Goal: Task Accomplishment & Management: Understand process/instructions

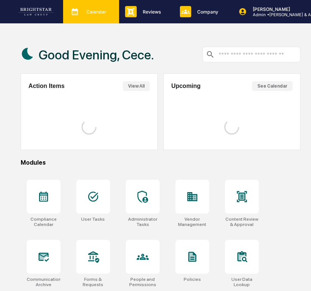
click at [86, 14] on p "Calendar" at bounding box center [95, 12] width 30 height 6
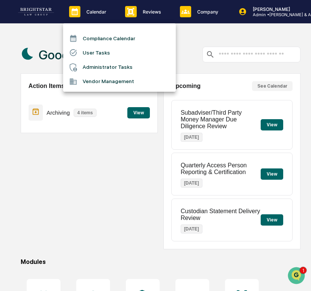
click at [87, 52] on li "User Tasks" at bounding box center [119, 52] width 113 height 14
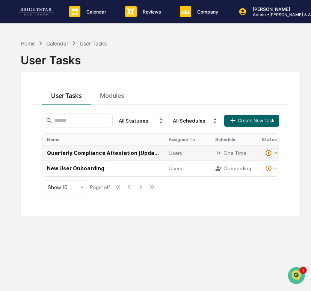
click at [99, 154] on td "Quarterly Compliance Attestation (Updated)" at bounding box center [103, 152] width 122 height 15
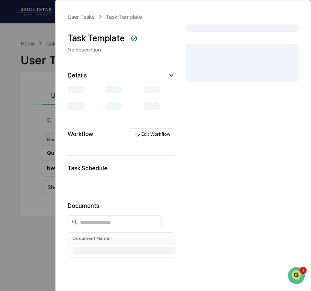
click at [26, 131] on div "User Tasks Task Template Task Template No description Details Workflow Edit Wor…" at bounding box center [155, 145] width 311 height 291
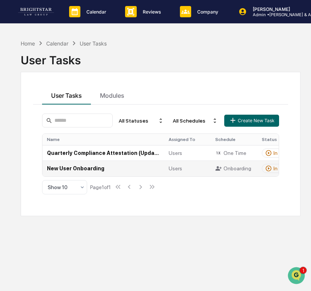
click at [87, 167] on td "New User Onboarding" at bounding box center [103, 167] width 122 height 15
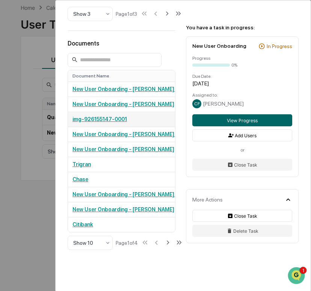
scroll to position [468, 0]
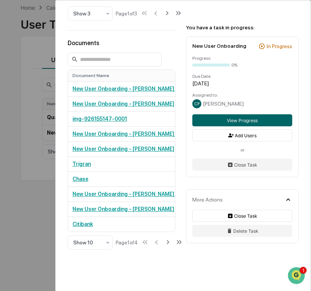
click at [23, 214] on div "User Tasks New User Onboarding New User Onboarding Active Welcome to Greenboard…" at bounding box center [155, 145] width 311 height 291
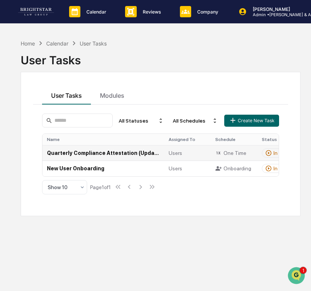
click at [123, 156] on td "Quarterly Compliance Attestation (Updated)" at bounding box center [103, 152] width 122 height 15
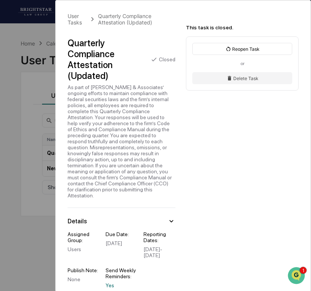
click at [102, 74] on div "Quarterly Compliance Attestation (Updated)" at bounding box center [106, 60] width 77 height 44
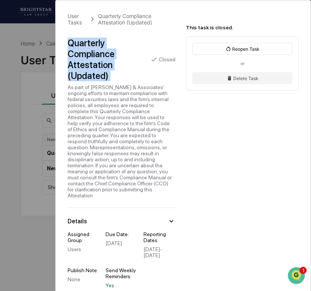
click at [102, 74] on div "Quarterly Compliance Attestation (Updated)" at bounding box center [106, 60] width 77 height 44
copy div "Quarterly Compliance Attestation (Updated)"
click at [120, 106] on div "As part of Arthur M. Cohen & Associates’ ongoing efforts to maintain compliance…" at bounding box center [122, 141] width 108 height 114
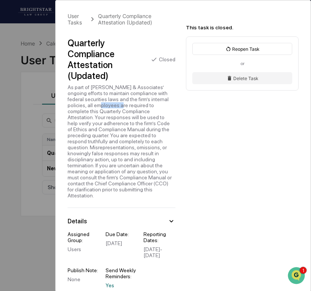
click at [120, 106] on div "As part of Arthur M. Cohen & Associates’ ongoing efforts to maintain compliance…" at bounding box center [122, 141] width 108 height 114
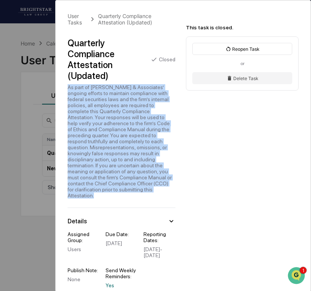
click at [120, 106] on div "As part of Arthur M. Cohen & Associates’ ongoing efforts to maintain compliance…" at bounding box center [122, 141] width 108 height 114
copy div "As part of Arthur M. Cohen & Associates’ ongoing efforts to maintain compliance…"
click at [76, 58] on div "Quarterly Compliance Attestation (Updated)" at bounding box center [106, 60] width 77 height 44
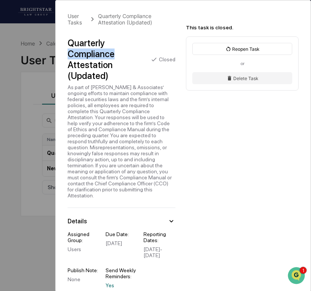
click at [76, 58] on div "Quarterly Compliance Attestation (Updated)" at bounding box center [106, 60] width 77 height 44
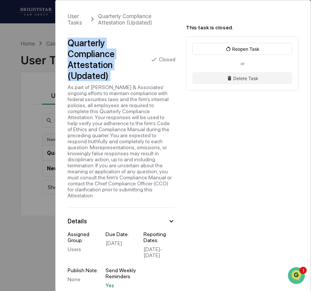
click at [76, 58] on div "Quarterly Compliance Attestation (Updated)" at bounding box center [106, 60] width 77 height 44
copy div "Quarterly Compliance Attestation (Updated)"
click at [97, 118] on div "As part of Arthur M. Cohen & Associates’ ongoing efforts to maintain compliance…" at bounding box center [122, 141] width 108 height 114
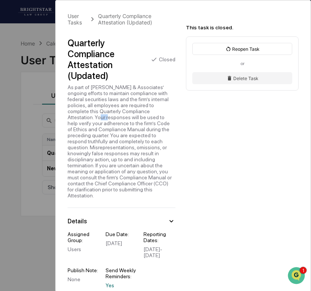
click at [97, 118] on div "As part of Arthur M. Cohen & Associates’ ongoing efforts to maintain compliance…" at bounding box center [122, 141] width 108 height 114
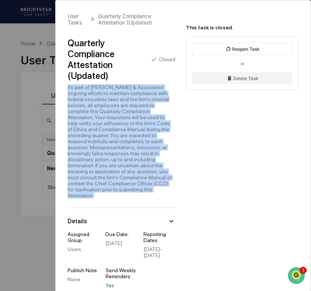
click at [97, 118] on div "As part of Arthur M. Cohen & Associates’ ongoing efforts to maintain compliance…" at bounding box center [122, 141] width 108 height 114
copy div "As part of Arthur M. Cohen & Associates’ ongoing efforts to maintain compliance…"
click at [86, 53] on div "Quarterly Compliance Attestation (Updated)" at bounding box center [106, 60] width 77 height 44
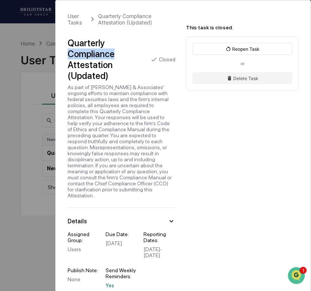
click at [86, 53] on div "Quarterly Compliance Attestation (Updated)" at bounding box center [106, 60] width 77 height 44
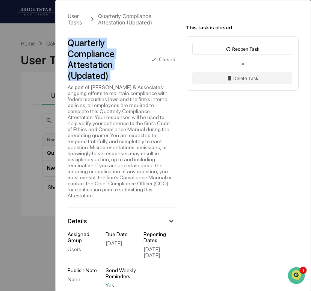
click at [86, 53] on div "Quarterly Compliance Attestation (Updated)" at bounding box center [106, 60] width 77 height 44
copy div "Quarterly Compliance Attestation (Updated)"
click at [93, 125] on div "As part of Arthur M. Cohen & Associates’ ongoing efforts to maintain compliance…" at bounding box center [122, 141] width 108 height 114
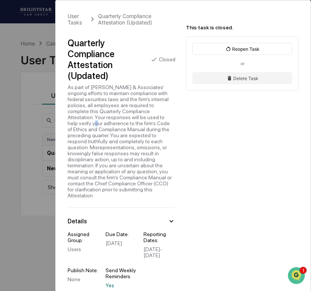
click at [93, 125] on div "As part of Arthur M. Cohen & Associates’ ongoing efforts to maintain compliance…" at bounding box center [122, 141] width 108 height 114
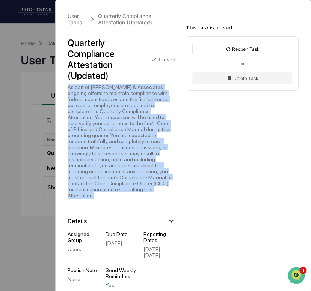
click at [93, 125] on div "As part of Arthur M. Cohen & Associates’ ongoing efforts to maintain compliance…" at bounding box center [122, 141] width 108 height 114
copy div "As part of Arthur M. Cohen & Associates’ ongoing efforts to maintain compliance…"
click at [101, 54] on div "Quarterly Compliance Attestation (Updated)" at bounding box center [106, 60] width 77 height 44
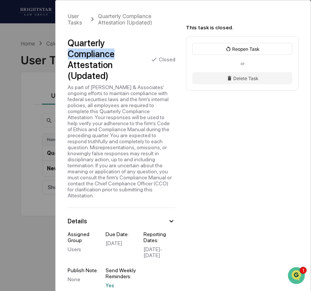
click at [101, 54] on div "Quarterly Compliance Attestation (Updated)" at bounding box center [106, 60] width 77 height 44
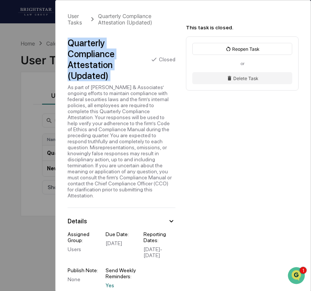
click at [101, 54] on div "Quarterly Compliance Attestation (Updated)" at bounding box center [106, 60] width 77 height 44
copy div "Quarterly Compliance Attestation (Updated)"
click at [74, 117] on div "As part of Arthur M. Cohen & Associates’ ongoing efforts to maintain compliance…" at bounding box center [122, 141] width 108 height 114
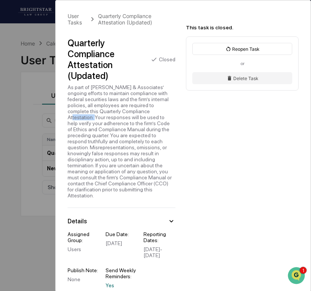
click at [74, 117] on div "As part of Arthur M. Cohen & Associates’ ongoing efforts to maintain compliance…" at bounding box center [122, 141] width 108 height 114
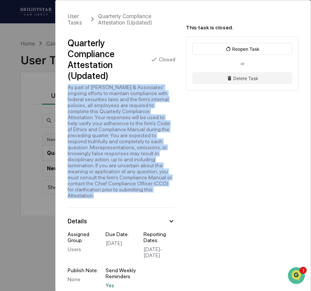
click at [74, 117] on div "As part of Arthur M. Cohen & Associates’ ongoing efforts to maintain compliance…" at bounding box center [122, 141] width 108 height 114
copy div "As part of Arthur M. Cohen & Associates’ ongoing efforts to maintain compliance…"
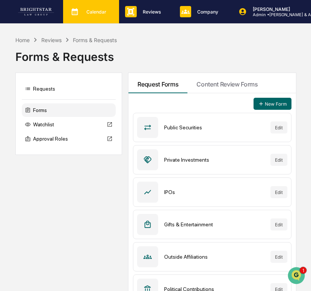
click at [94, 14] on p "Calendar" at bounding box center [95, 12] width 30 height 6
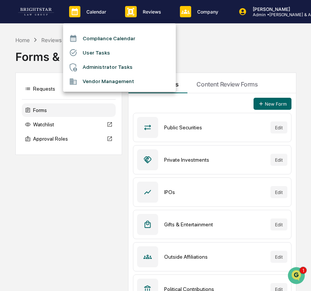
click at [101, 55] on li "User Tasks" at bounding box center [119, 52] width 113 height 14
